Goal: Information Seeking & Learning: Learn about a topic

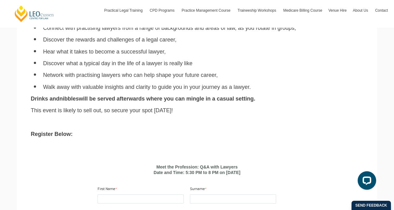
scroll to position [307, 0]
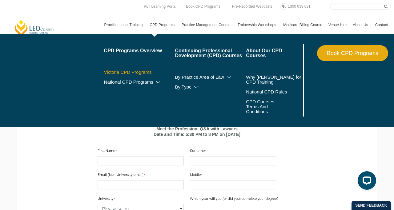
click at [137, 71] on link "Victoria CPD Programs" at bounding box center [139, 72] width 71 height 5
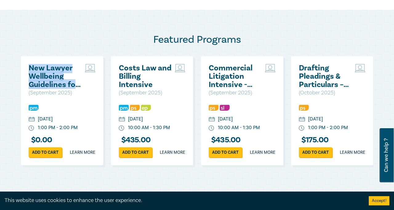
scroll to position [302, 0]
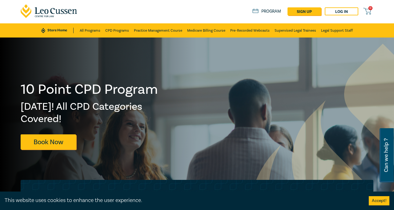
scroll to position [15, 0]
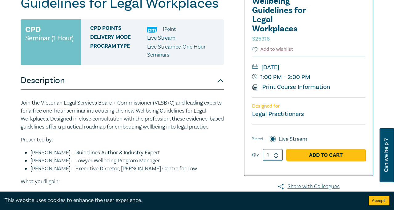
scroll to position [99, 0]
